Goal: Use online tool/utility: Utilize a website feature to perform a specific function

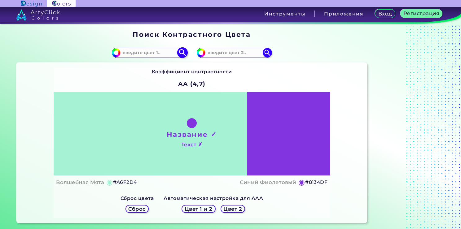
click at [155, 53] on input at bounding box center [150, 53] width 58 height 8
paste input "766947"
type input "766947"
type input "#766947"
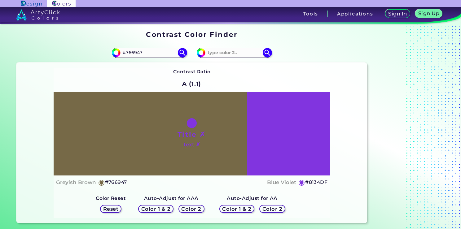
click at [162, 209] on ya-tr-span "Color 1 & 2" at bounding box center [156, 209] width 26 height 6
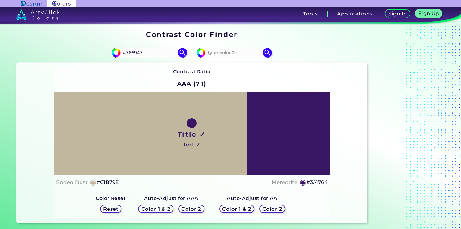
click at [162, 209] on ya-tr-span "Color 1 & 2" at bounding box center [156, 209] width 26 height 6
click at [183, 208] on ya-tr-span "Color 2" at bounding box center [192, 209] width 18 height 6
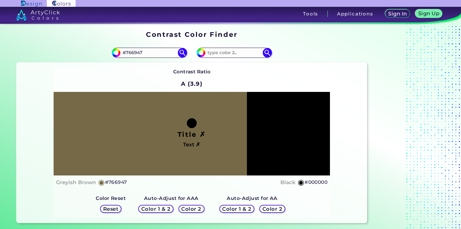
drag, startPoint x: 237, startPoint y: 208, endPoint x: 249, endPoint y: 208, distance: 12.4
click at [237, 208] on ya-tr-span "Color 1 & 2" at bounding box center [237, 209] width 26 height 6
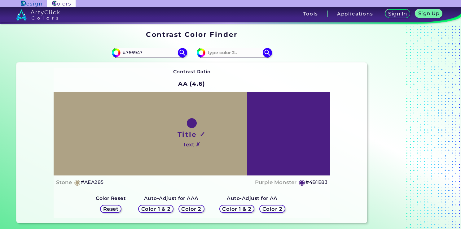
click at [277, 207] on ya-tr-span "Color 2" at bounding box center [272, 209] width 18 height 6
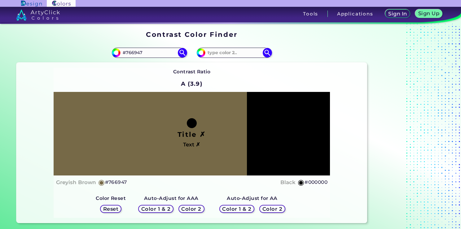
click at [157, 206] on ya-tr-span "Color 1 & 2" at bounding box center [156, 209] width 26 height 6
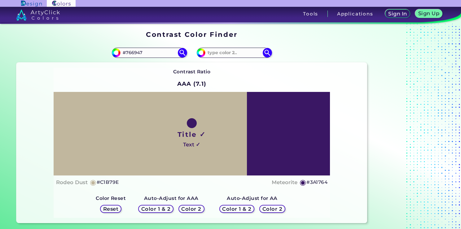
click at [361, 199] on div "Contrast Ratio AAA (7.1) Title ✓ Text ✓ Rodeo Dust ◉ #C1B79E Meteorite ◉ #3A1764" at bounding box center [191, 143] width 351 height 161
